Goal: Entertainment & Leisure: Consume media (video, audio)

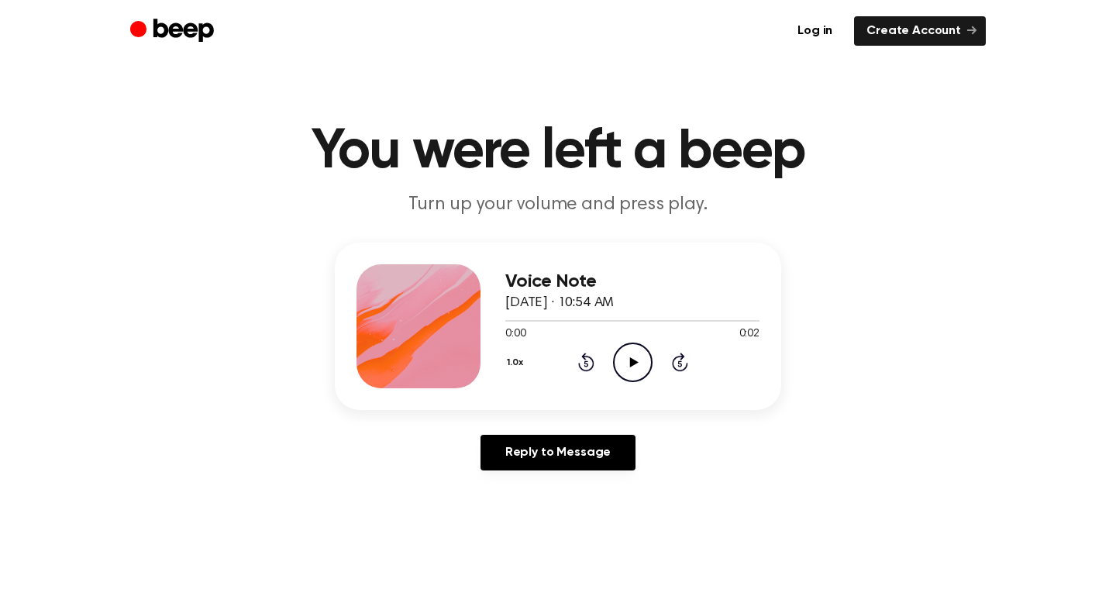
click at [626, 365] on icon "Play Audio" at bounding box center [633, 363] width 40 height 40
click at [622, 364] on icon "Play Audio" at bounding box center [633, 363] width 40 height 40
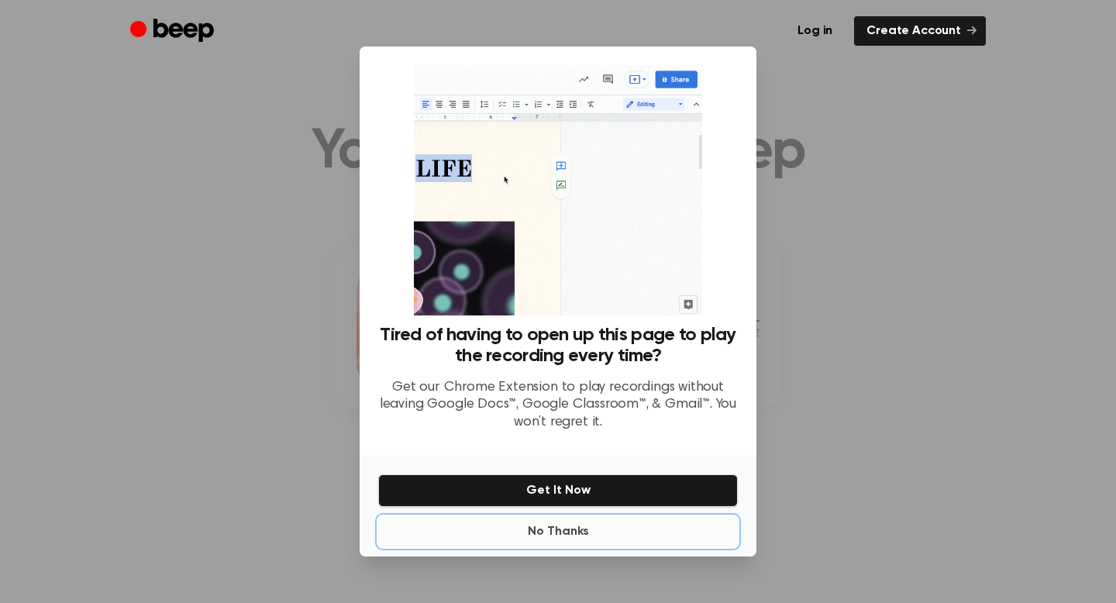
click at [553, 529] on button "No Thanks" at bounding box center [558, 531] width 360 height 31
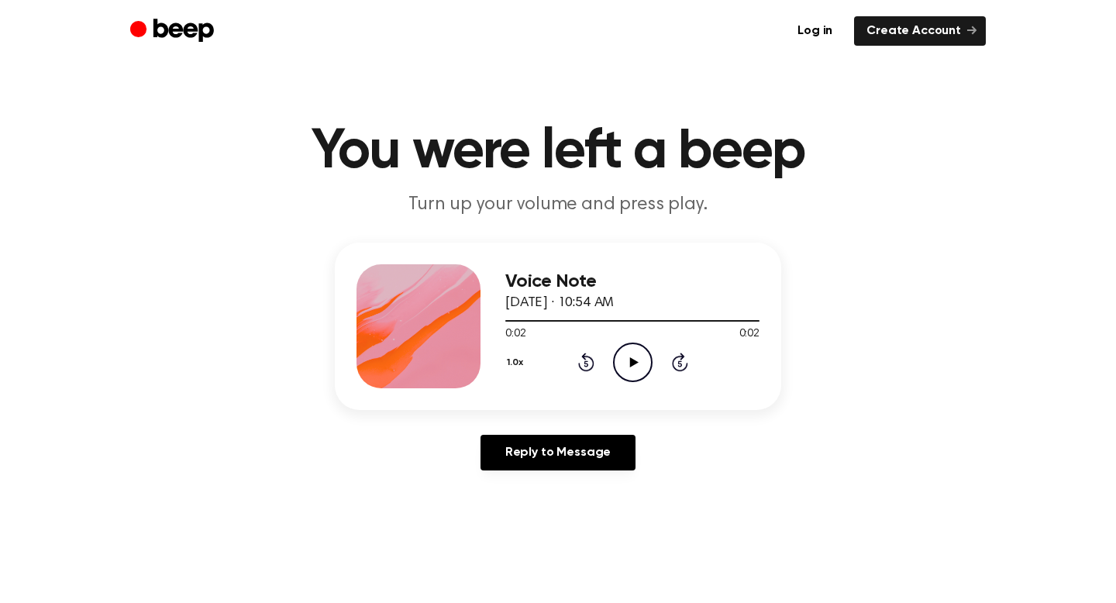
click at [631, 361] on icon at bounding box center [633, 362] width 9 height 10
click at [636, 362] on icon at bounding box center [633, 362] width 9 height 10
click at [636, 351] on icon "Play Audio" at bounding box center [633, 363] width 40 height 40
click at [635, 346] on icon "Play Audio" at bounding box center [633, 363] width 40 height 40
click at [639, 353] on icon "Play Audio" at bounding box center [633, 363] width 40 height 40
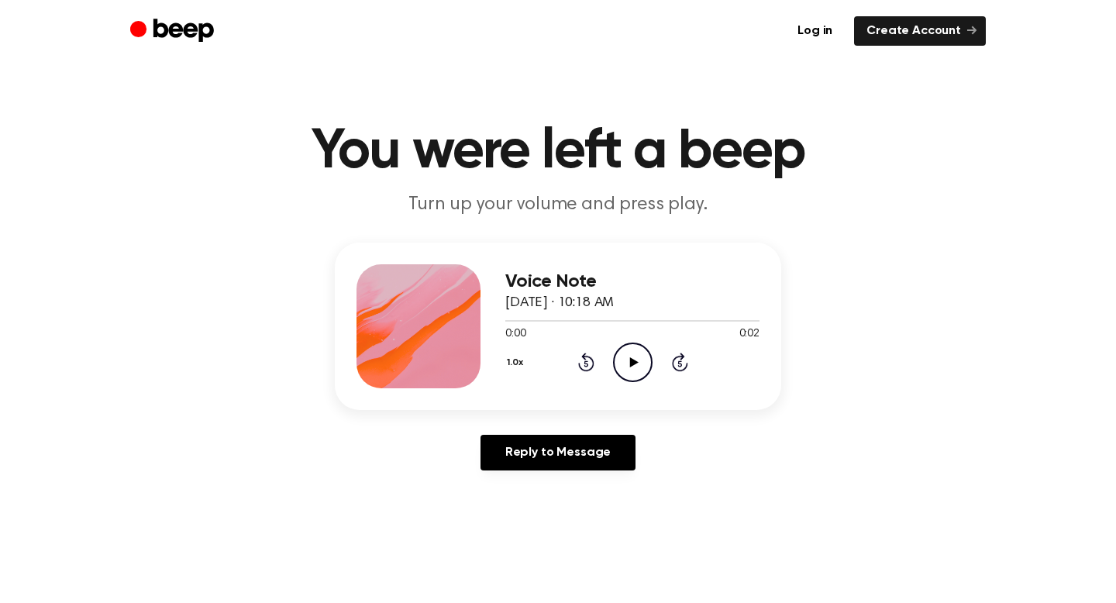
click at [632, 363] on icon at bounding box center [633, 362] width 9 height 10
click at [629, 361] on icon at bounding box center [633, 362] width 9 height 10
click at [635, 357] on icon "Play Audio" at bounding box center [633, 363] width 40 height 40
click at [634, 370] on icon "Play Audio" at bounding box center [633, 363] width 40 height 40
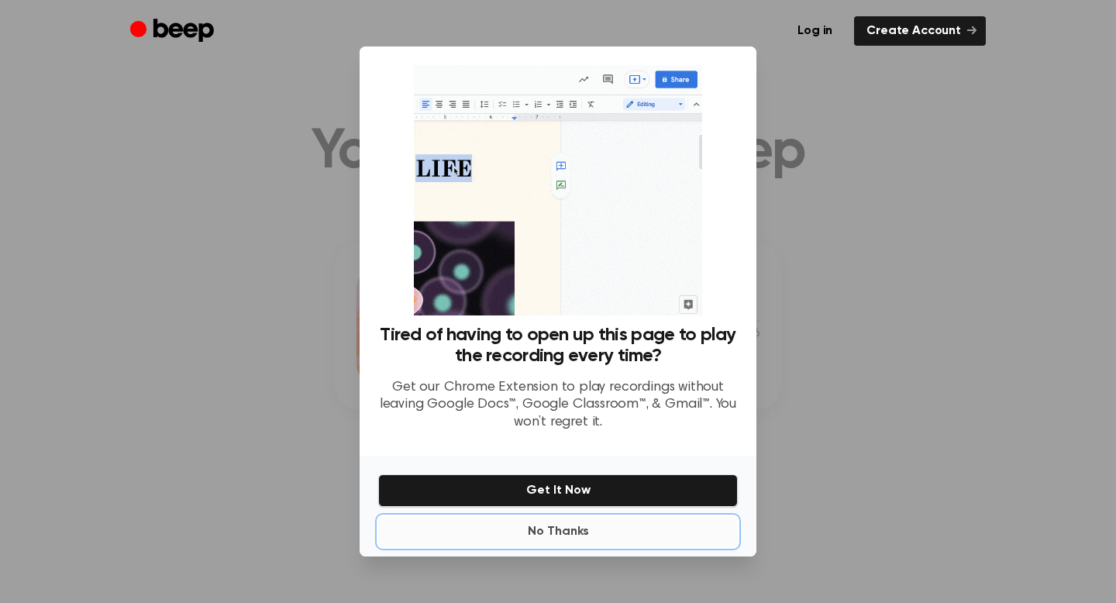
click at [554, 531] on button "No Thanks" at bounding box center [558, 531] width 360 height 31
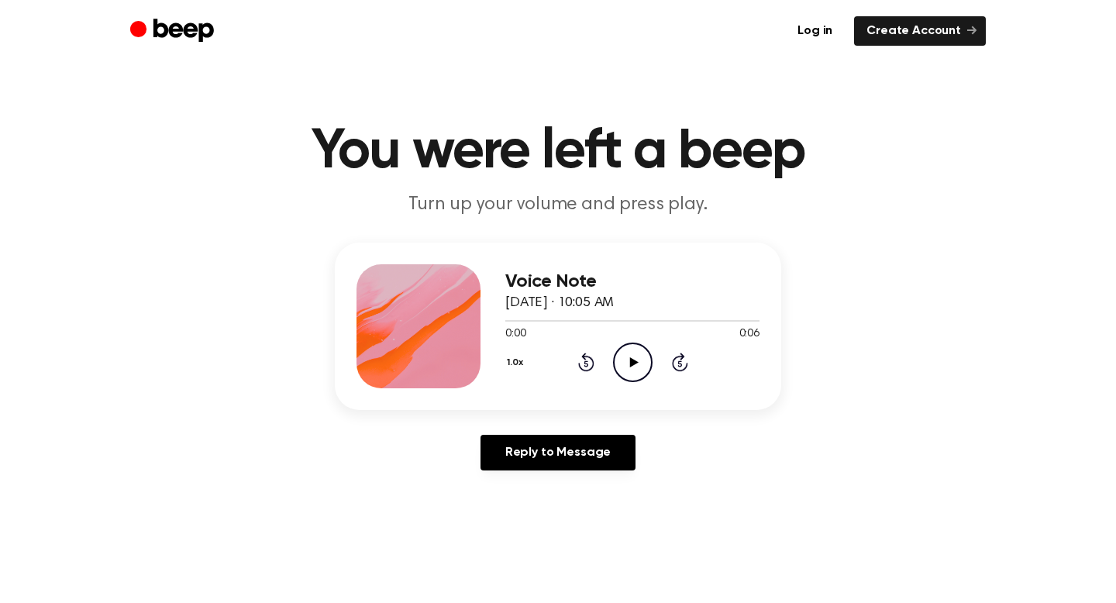
click at [638, 369] on icon "Play Audio" at bounding box center [633, 363] width 40 height 40
click at [639, 367] on icon "Play Audio" at bounding box center [633, 363] width 40 height 40
click at [639, 367] on icon "Pause Audio" at bounding box center [633, 363] width 40 height 40
click at [639, 367] on icon "Play Audio" at bounding box center [633, 363] width 40 height 40
click at [577, 314] on div at bounding box center [632, 320] width 254 height 12
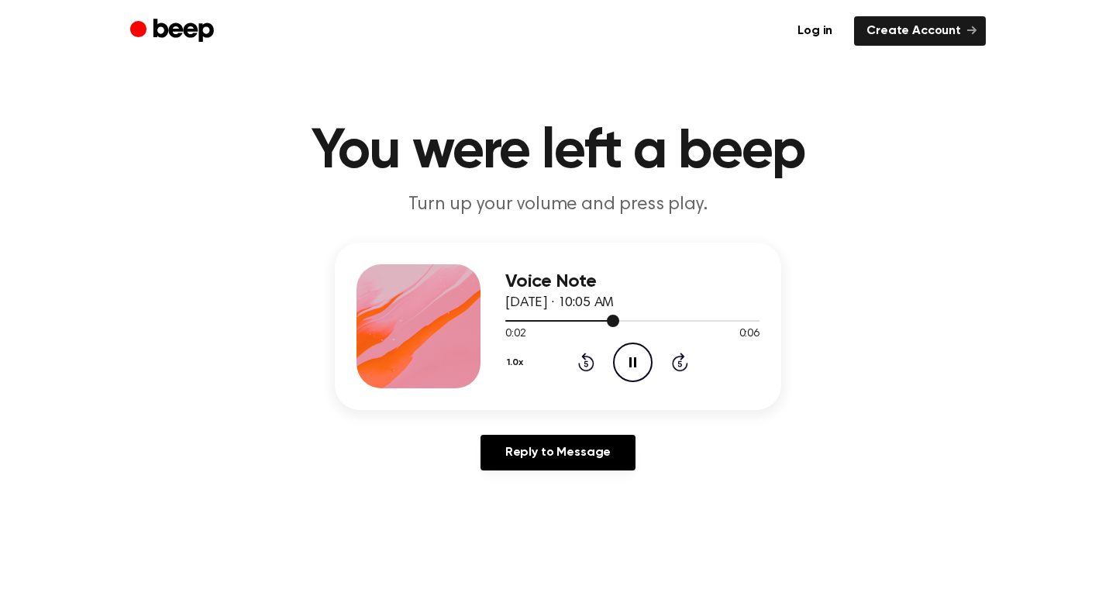
click at [553, 320] on div at bounding box center [562, 321] width 114 height 2
click at [526, 314] on div at bounding box center [632, 320] width 254 height 12
click at [612, 316] on div at bounding box center [632, 320] width 254 height 12
click at [626, 363] on icon "Play Audio" at bounding box center [633, 363] width 40 height 40
click at [631, 351] on icon "Play Audio" at bounding box center [633, 363] width 40 height 40
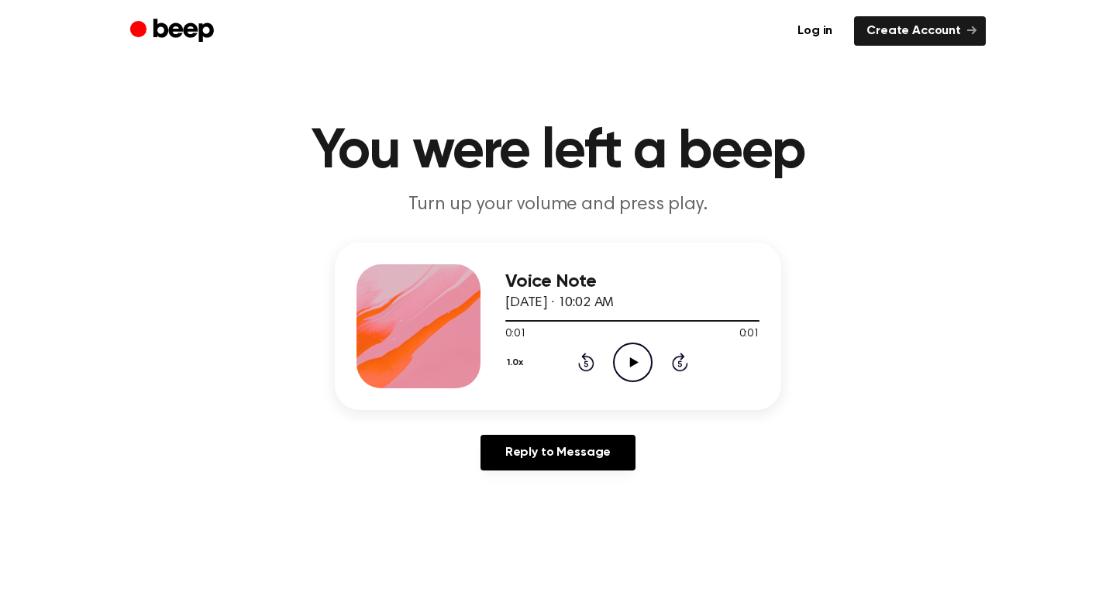
click at [631, 351] on icon "Play Audio" at bounding box center [633, 363] width 40 height 40
click at [631, 351] on icon "Pause Audio" at bounding box center [633, 363] width 40 height 40
click at [511, 320] on div at bounding box center [607, 321] width 204 height 2
click at [643, 363] on icon "Play Audio" at bounding box center [633, 363] width 40 height 40
click at [643, 363] on icon "Pause Audio" at bounding box center [633, 363] width 40 height 40
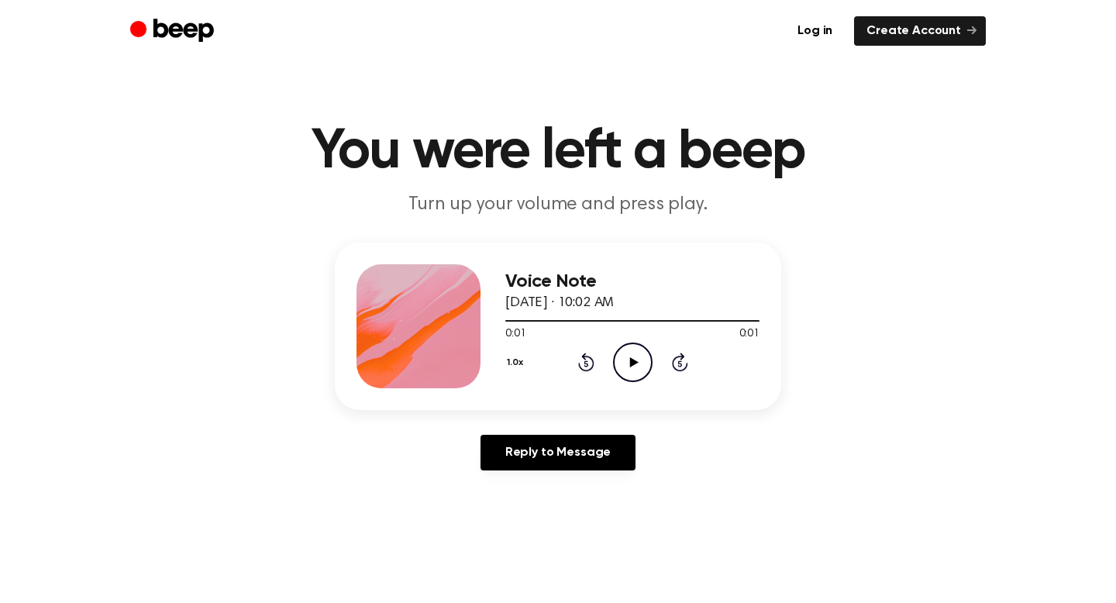
click at [520, 363] on button "1.0x" at bounding box center [517, 363] width 24 height 26
click at [543, 497] on li "1.2x" at bounding box center [535, 484] width 60 height 29
click at [633, 364] on icon at bounding box center [633, 362] width 9 height 10
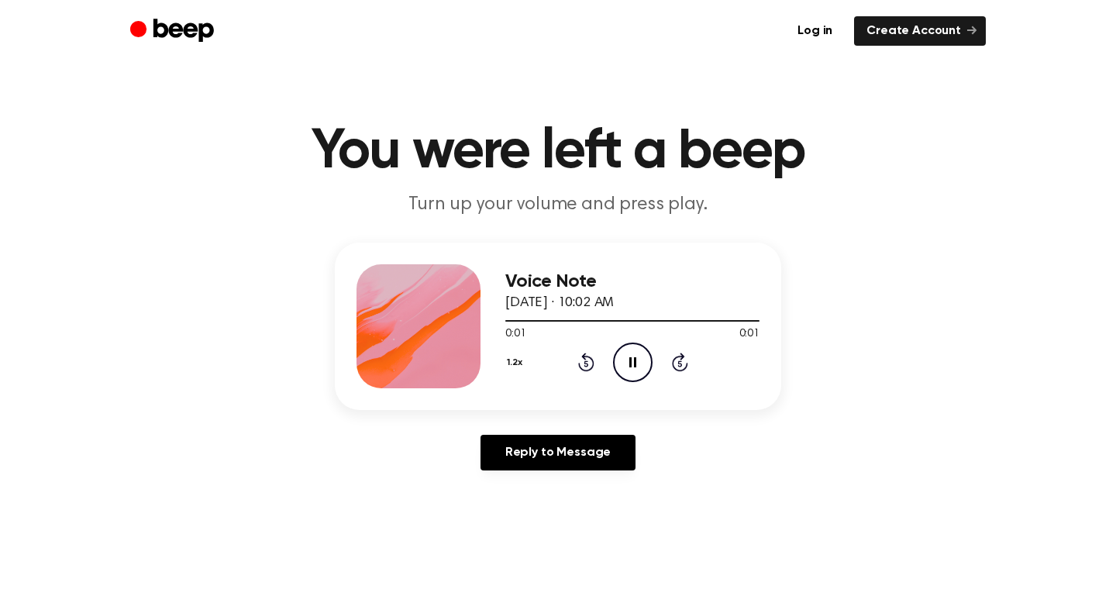
click at [633, 364] on icon "Pause Audio" at bounding box center [633, 363] width 40 height 40
click at [633, 364] on icon at bounding box center [633, 362] width 9 height 10
click at [628, 364] on icon "Play Audio" at bounding box center [633, 363] width 40 height 40
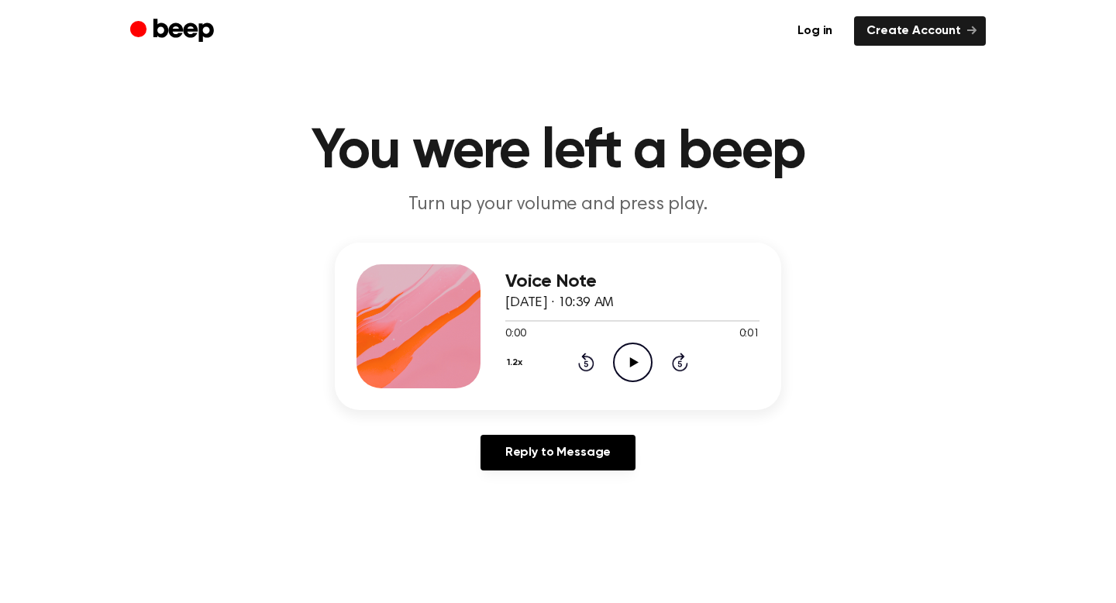
click at [634, 354] on icon "Play Audio" at bounding box center [633, 363] width 40 height 40
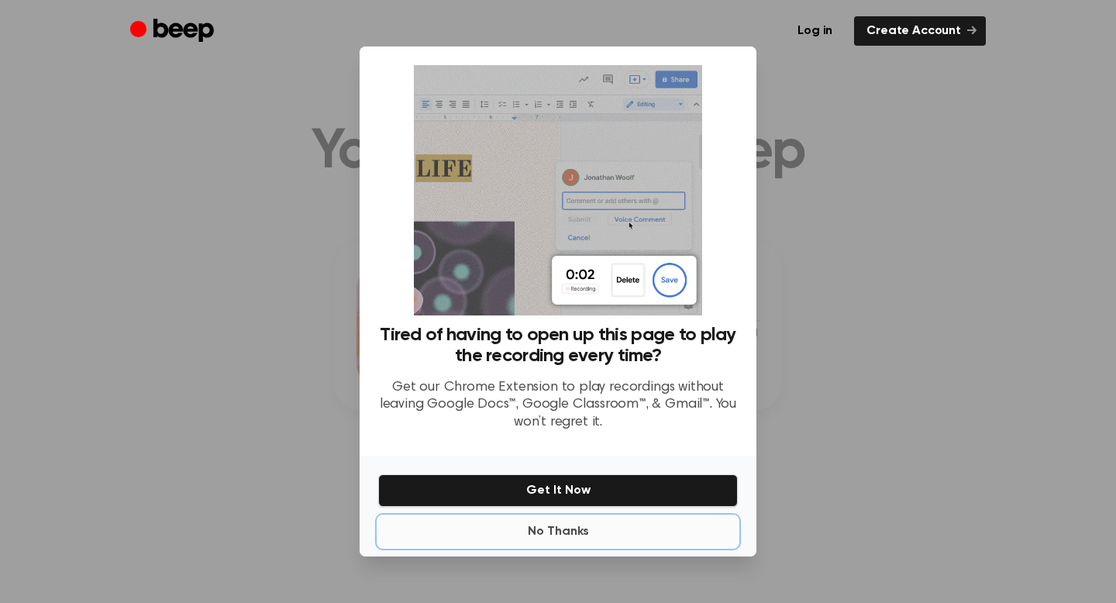
click at [564, 533] on button "No Thanks" at bounding box center [558, 531] width 360 height 31
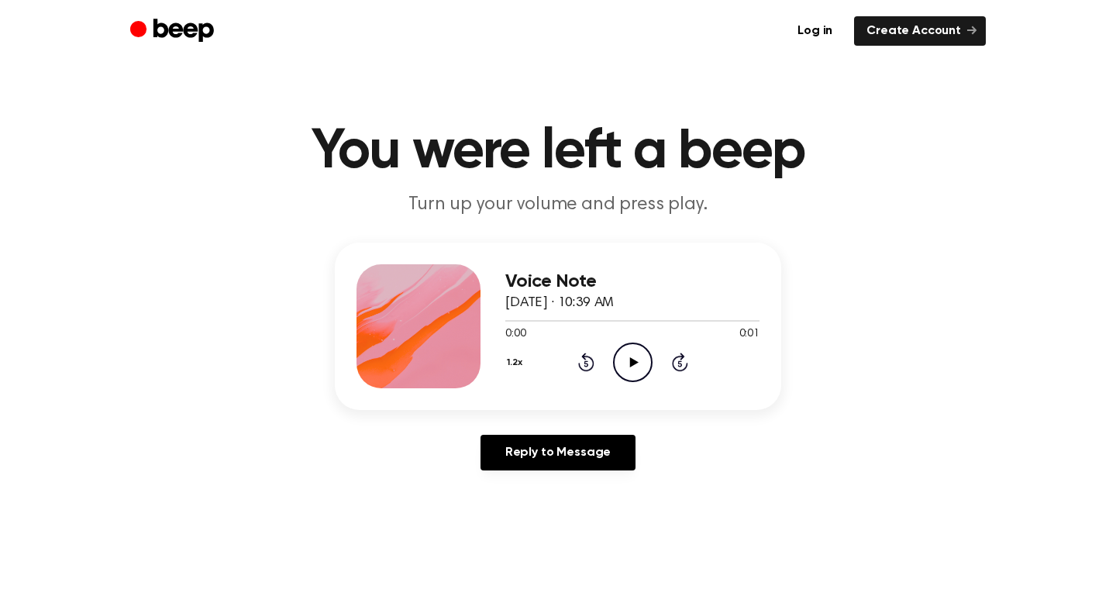
click at [632, 370] on icon "Play Audio" at bounding box center [633, 363] width 40 height 40
click at [636, 345] on icon "Play Audio" at bounding box center [633, 363] width 40 height 40
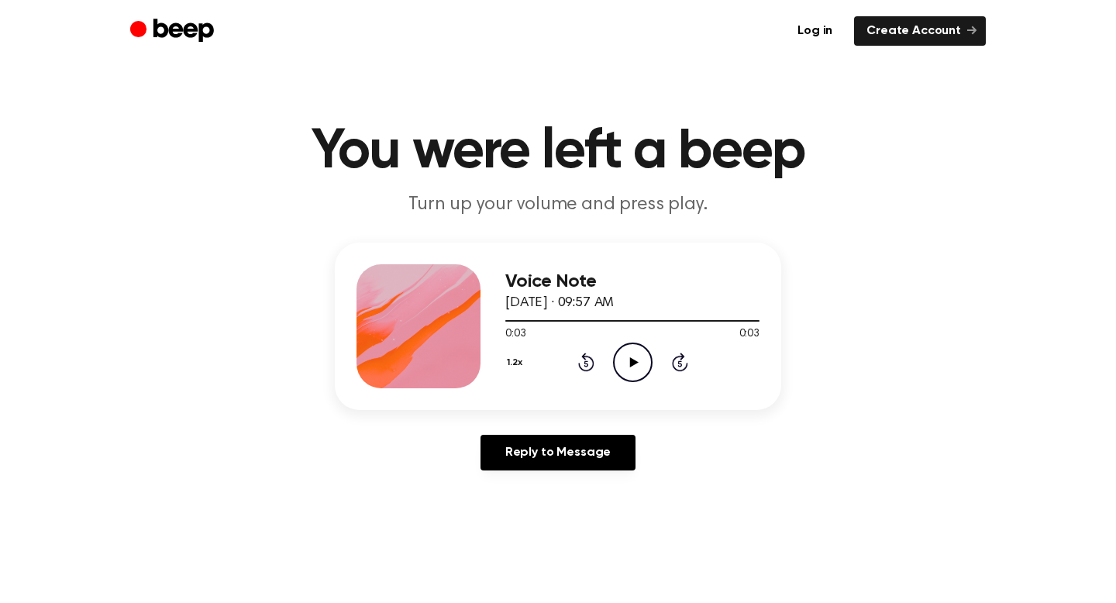
click at [636, 345] on icon "Play Audio" at bounding box center [633, 363] width 40 height 40
click at [639, 360] on icon "Play Audio" at bounding box center [633, 363] width 40 height 40
click at [630, 348] on icon "Play Audio" at bounding box center [633, 363] width 40 height 40
click at [635, 356] on icon "Play Audio" at bounding box center [633, 363] width 40 height 40
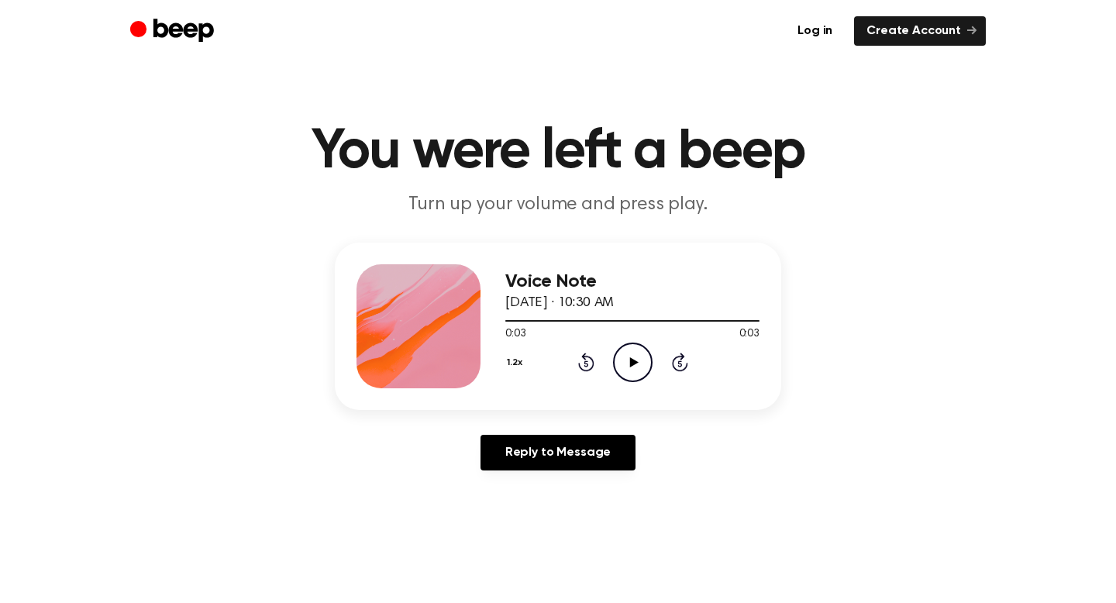
click at [626, 360] on icon "Play Audio" at bounding box center [633, 363] width 40 height 40
click at [628, 373] on icon "Play Audio" at bounding box center [633, 363] width 40 height 40
click at [633, 366] on icon "Play Audio" at bounding box center [633, 363] width 40 height 40
click at [636, 361] on icon at bounding box center [633, 362] width 9 height 10
click at [632, 352] on icon "Play Audio" at bounding box center [633, 363] width 40 height 40
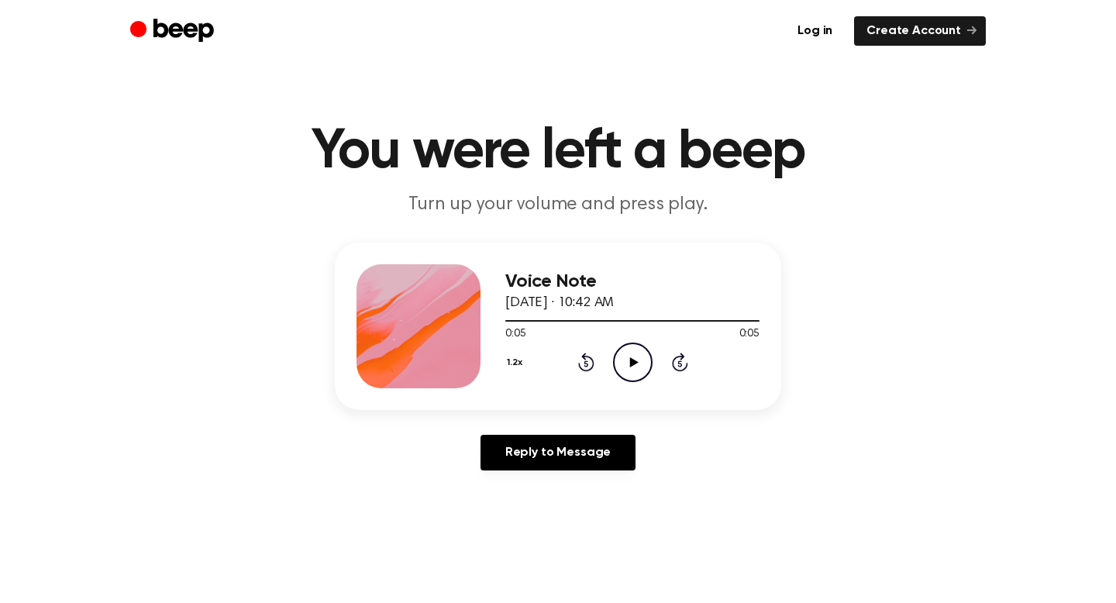
click at [633, 352] on icon "Play Audio" at bounding box center [633, 363] width 40 height 40
click at [633, 352] on icon "Pause Audio" at bounding box center [633, 363] width 40 height 40
click at [585, 364] on icon "Rewind 5 seconds" at bounding box center [585, 362] width 17 height 20
click at [638, 365] on icon "Play Audio" at bounding box center [633, 363] width 40 height 40
click at [638, 365] on icon "Pause Audio" at bounding box center [633, 363] width 40 height 40
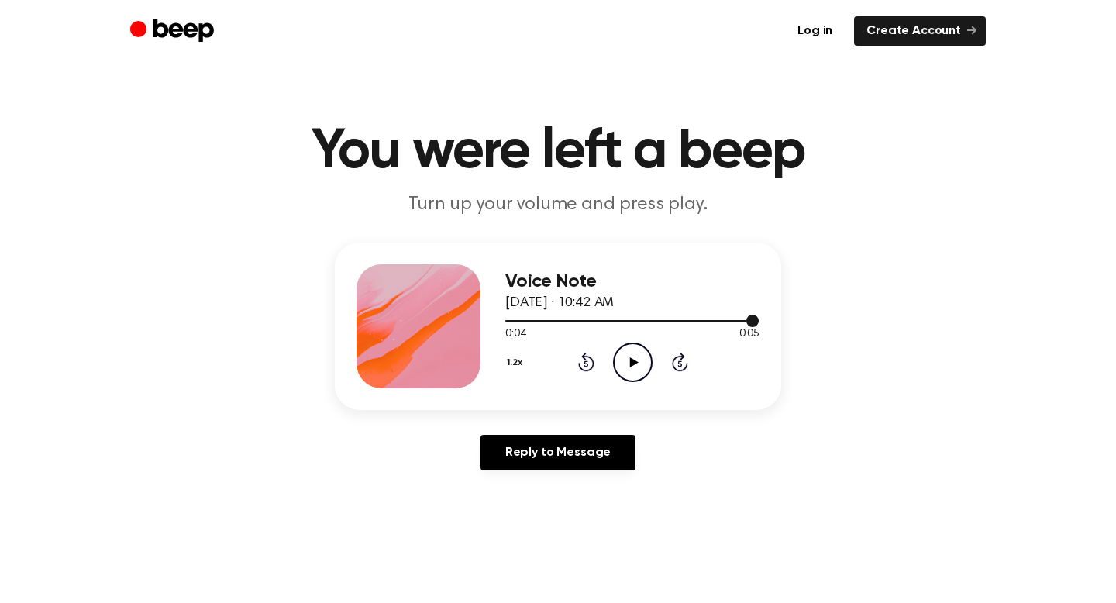
click at [577, 317] on div at bounding box center [632, 320] width 254 height 12
click at [632, 358] on icon "Play Audio" at bounding box center [633, 363] width 40 height 40
click at [632, 358] on icon "Pause Audio" at bounding box center [633, 363] width 40 height 40
click at [577, 320] on div at bounding box center [624, 321] width 239 height 2
click at [627, 344] on icon "Play Audio" at bounding box center [633, 363] width 40 height 40
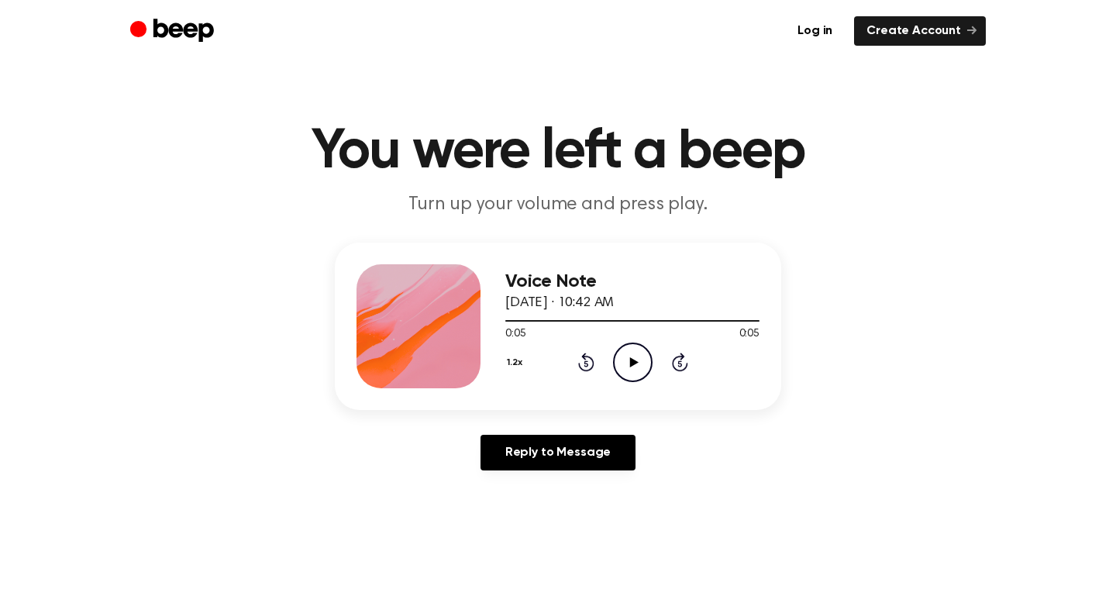
click at [627, 344] on icon "Play Audio" at bounding box center [633, 363] width 40 height 40
click at [642, 364] on icon "Play Audio" at bounding box center [633, 363] width 40 height 40
click at [641, 364] on icon "Pause Audio" at bounding box center [633, 363] width 40 height 40
click at [648, 367] on icon "Play Audio" at bounding box center [633, 363] width 40 height 40
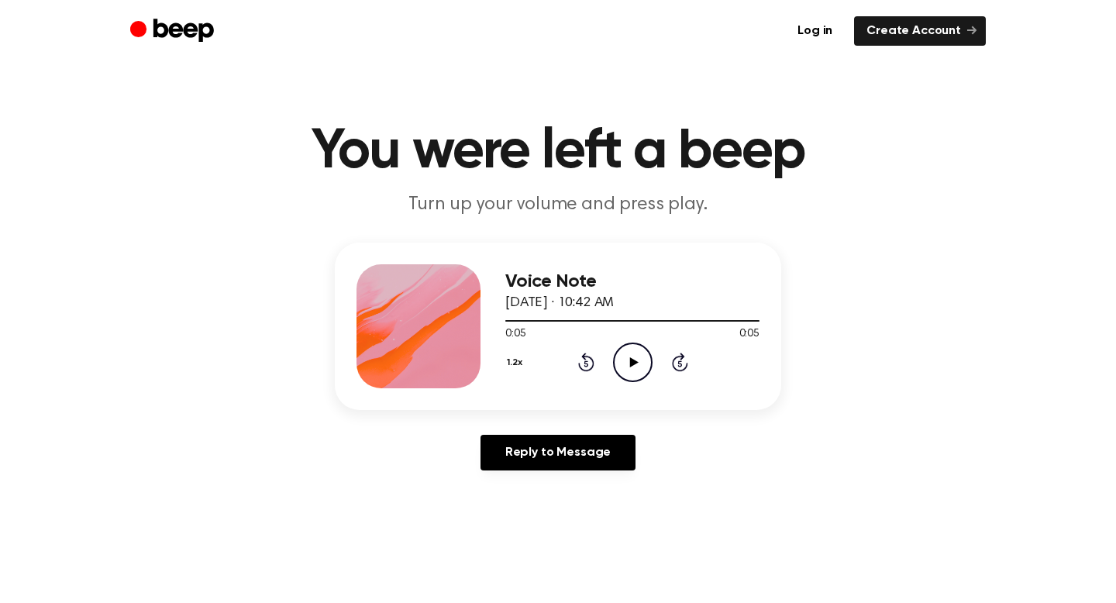
click at [648, 367] on icon "Play Audio" at bounding box center [633, 363] width 40 height 40
click at [515, 357] on button "1.2x" at bounding box center [516, 363] width 23 height 26
click at [532, 536] on span "2.0x" at bounding box center [530, 538] width 19 height 16
click at [639, 357] on icon "Play Audio" at bounding box center [633, 363] width 40 height 40
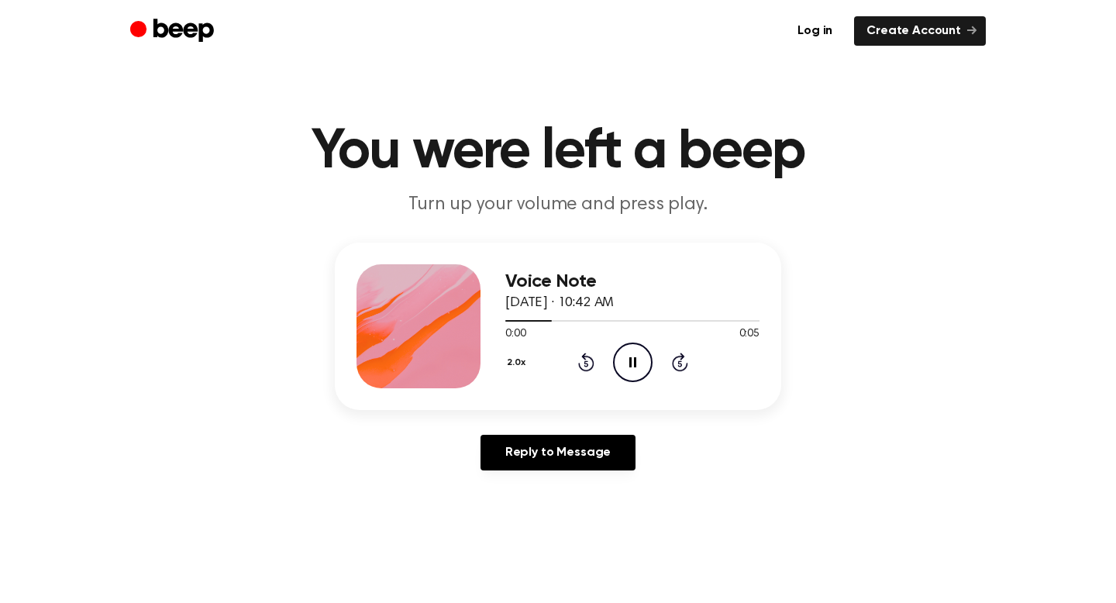
click at [639, 357] on icon "Pause Audio" at bounding box center [633, 363] width 40 height 40
click at [508, 352] on button "2.0x" at bounding box center [518, 363] width 26 height 26
click at [526, 419] on span "0.8x" at bounding box center [530, 423] width 19 height 16
click at [586, 361] on icon at bounding box center [586, 364] width 4 height 6
click at [629, 365] on icon at bounding box center [633, 362] width 9 height 10
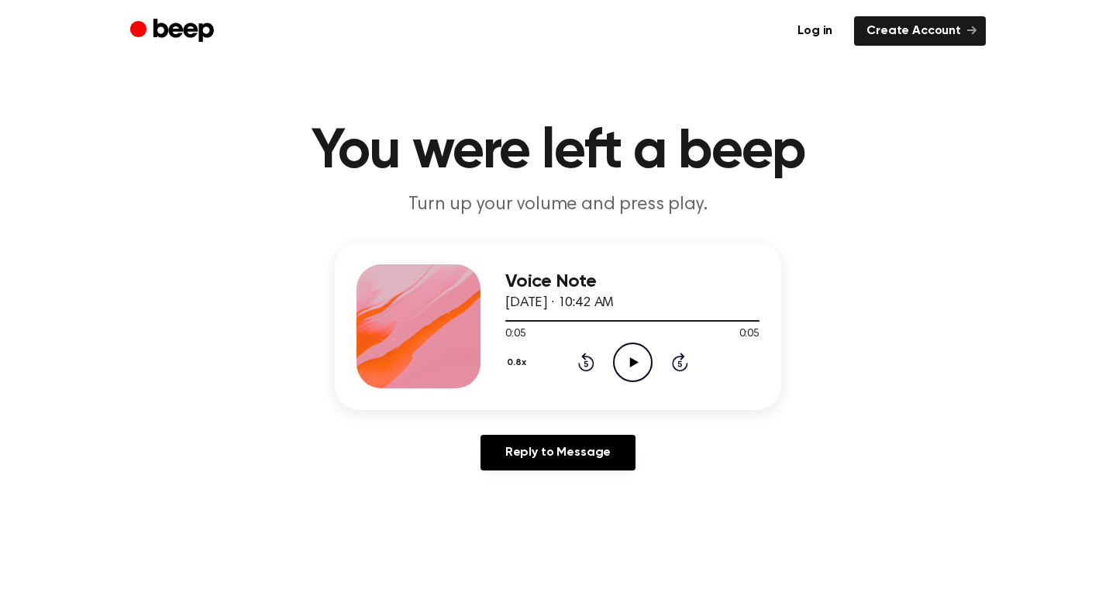
click at [629, 365] on icon at bounding box center [633, 362] width 9 height 10
click at [630, 364] on icon at bounding box center [632, 362] width 7 height 10
click at [630, 364] on icon at bounding box center [633, 362] width 9 height 10
click at [630, 364] on icon at bounding box center [632, 362] width 7 height 10
click at [585, 356] on icon at bounding box center [586, 362] width 16 height 19
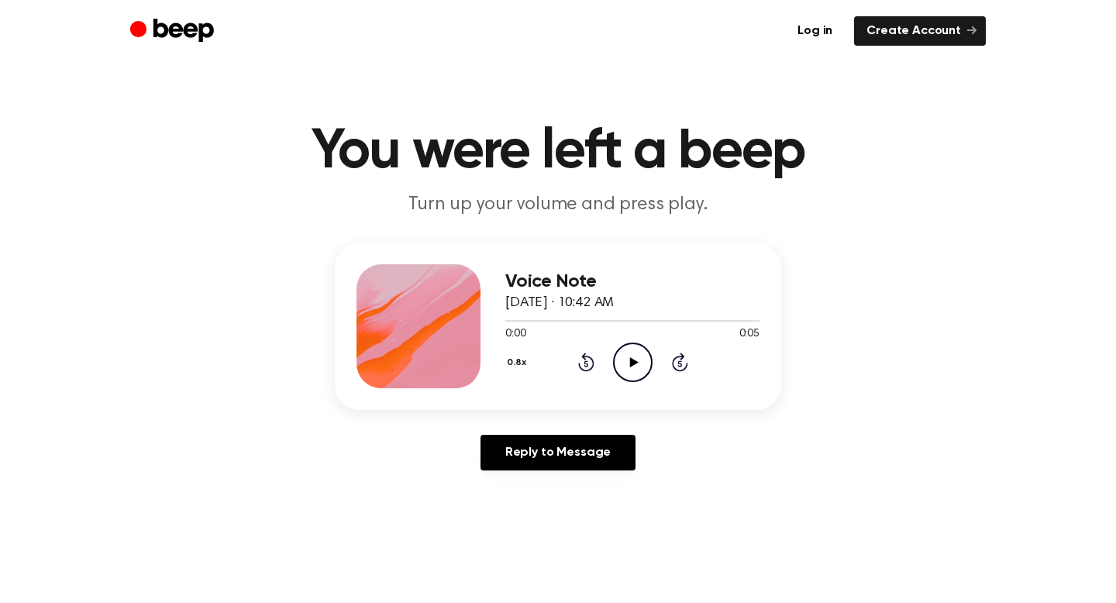
click at [637, 349] on icon "Play Audio" at bounding box center [633, 363] width 40 height 40
click at [638, 349] on icon "Play Audio" at bounding box center [633, 363] width 40 height 40
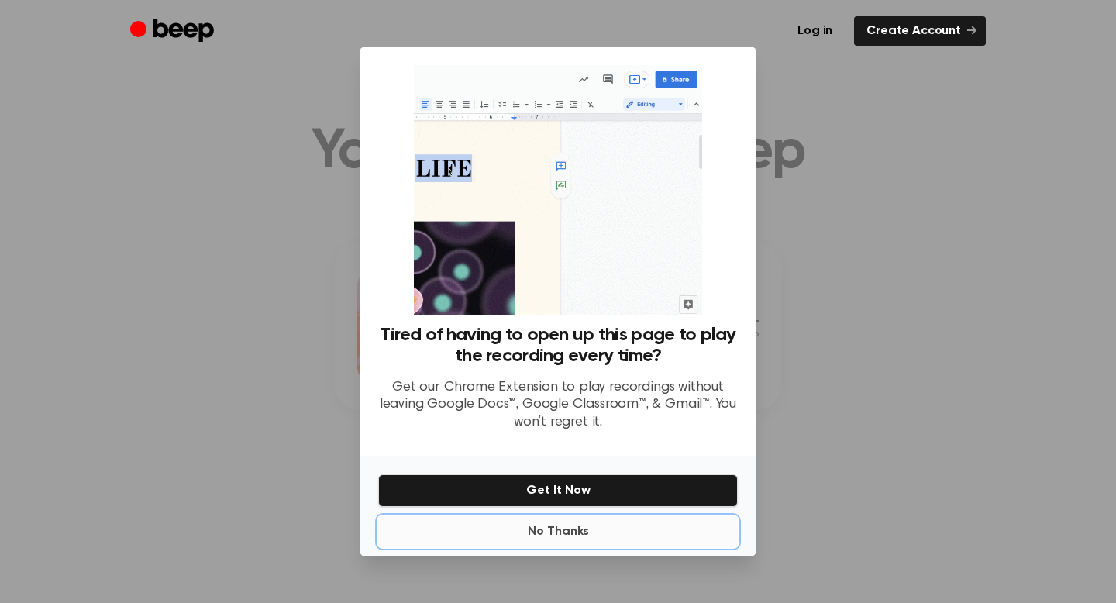
click at [557, 520] on button "No Thanks" at bounding box center [558, 531] width 360 height 31
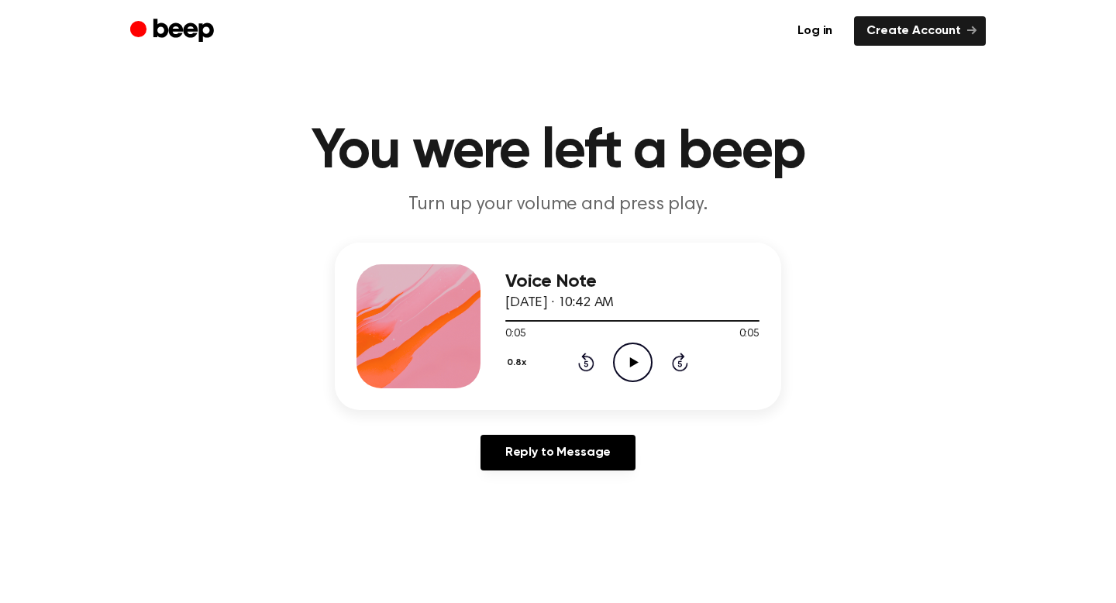
click at [636, 357] on icon "Play Audio" at bounding box center [633, 363] width 40 height 40
